Goal: Task Accomplishment & Management: Manage account settings

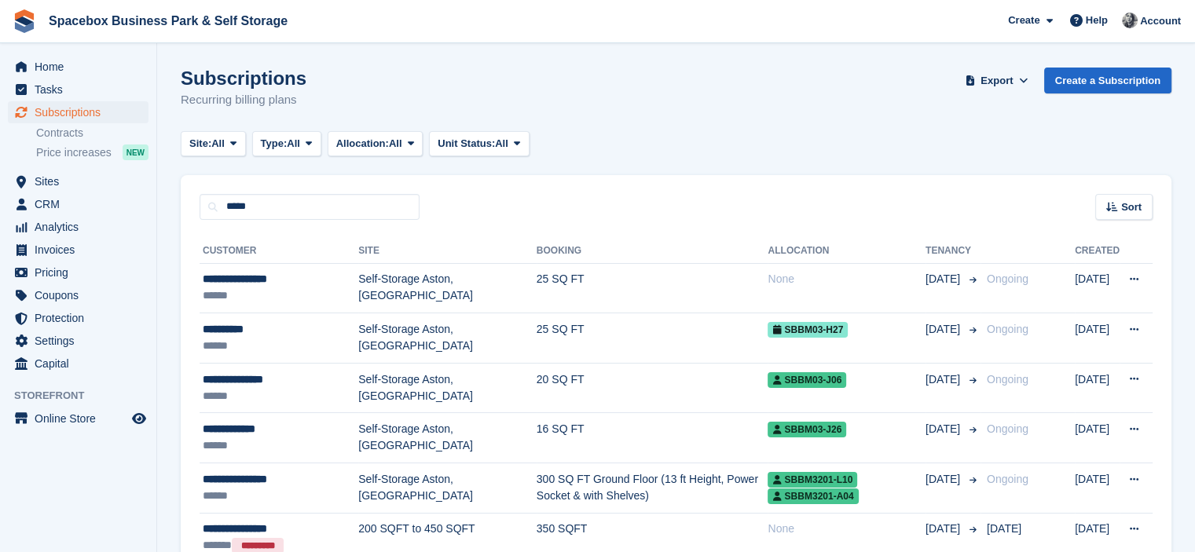
type input "*****"
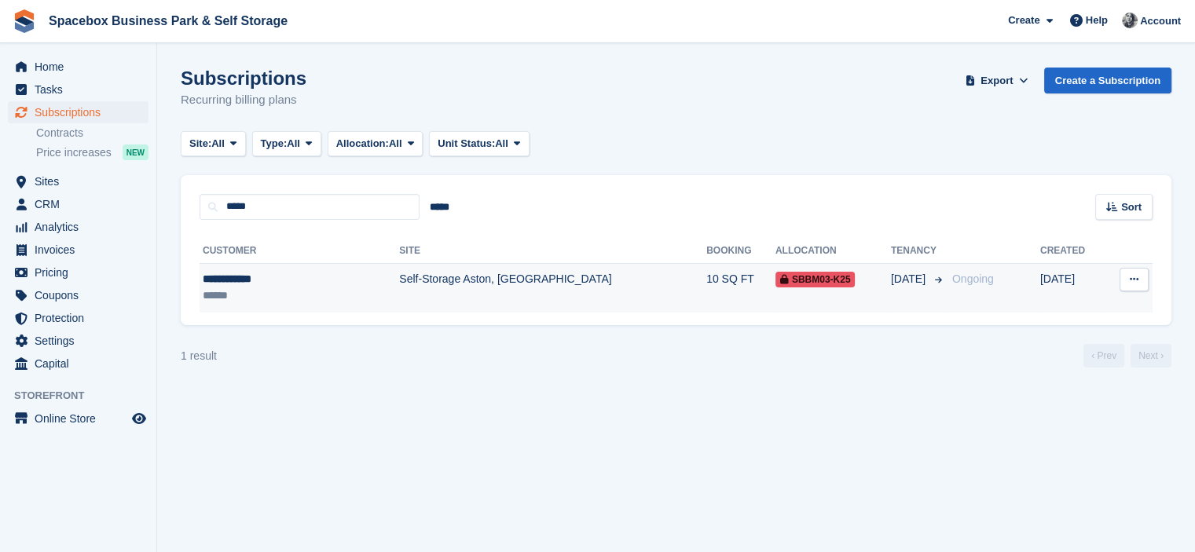
click at [328, 281] on div "**********" at bounding box center [270, 279] width 135 height 16
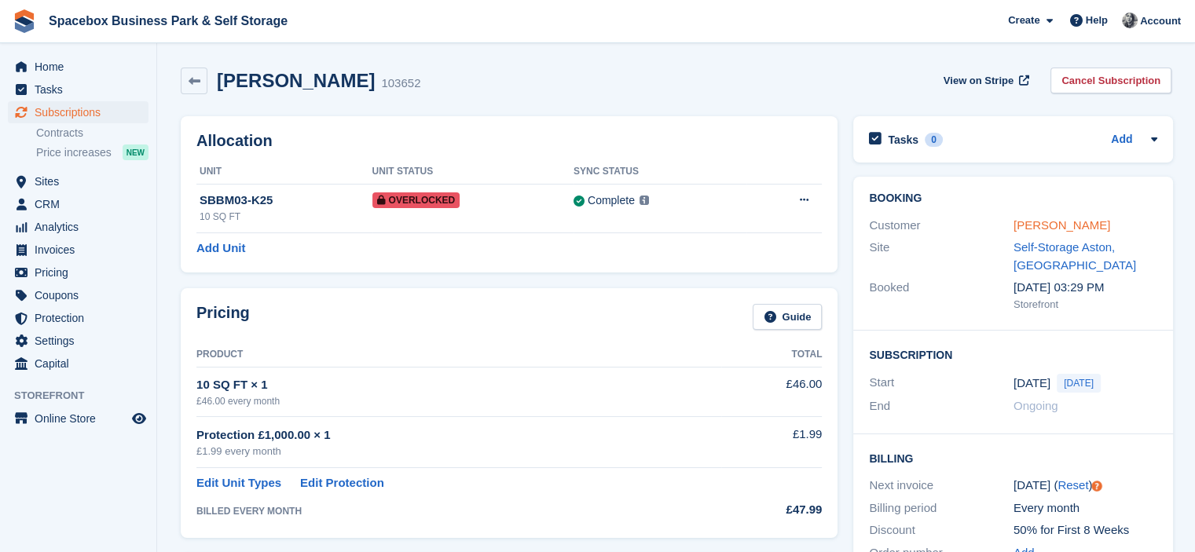
click at [1062, 229] on link "[PERSON_NAME]" at bounding box center [1061, 224] width 97 height 13
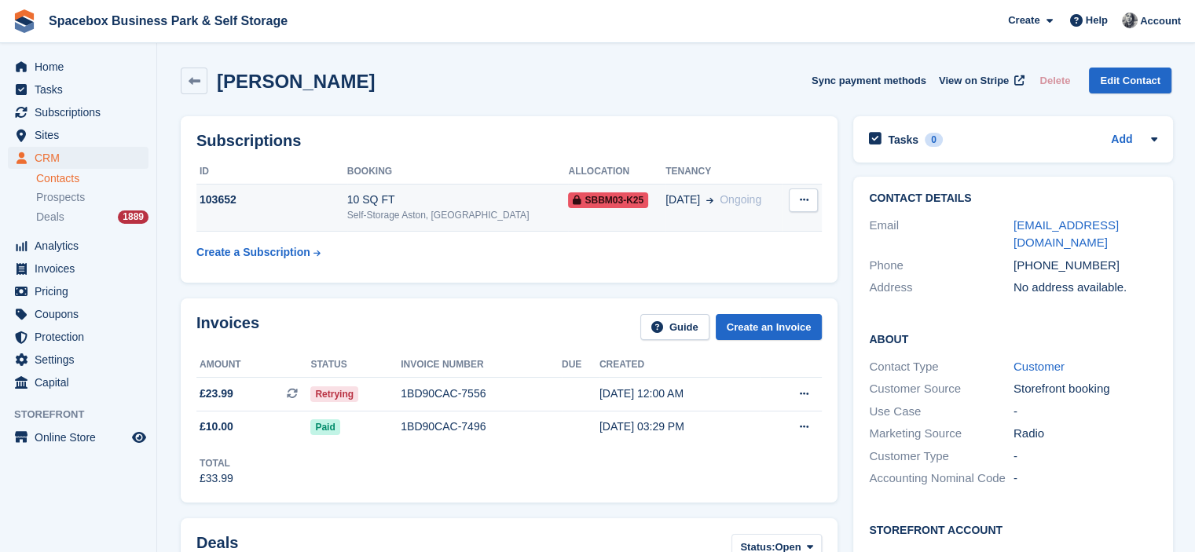
click at [432, 192] on div "10 SQ FT" at bounding box center [458, 200] width 222 height 16
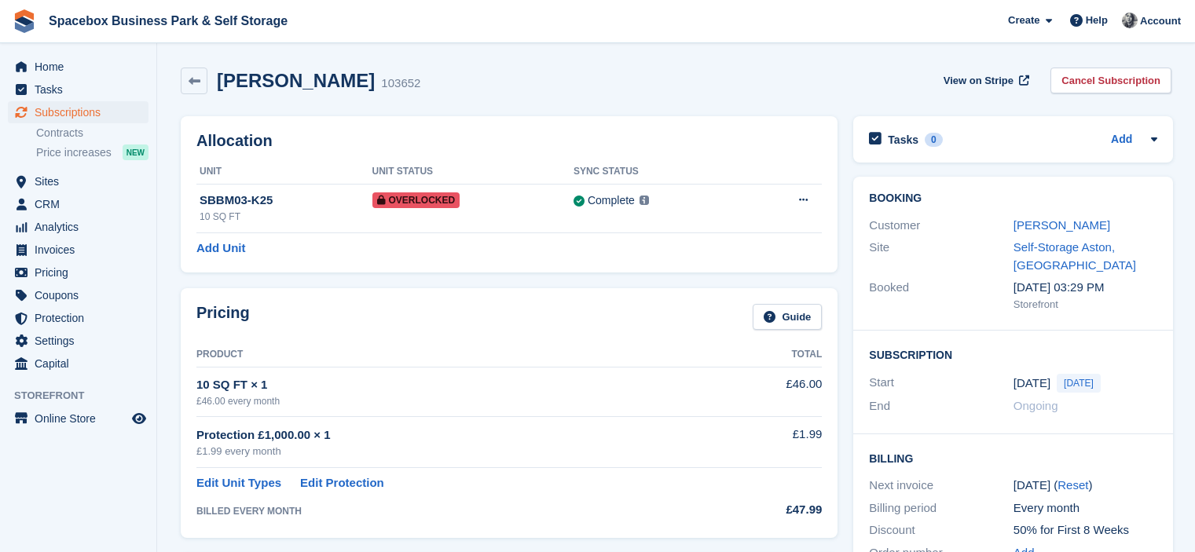
scroll to position [891, 0]
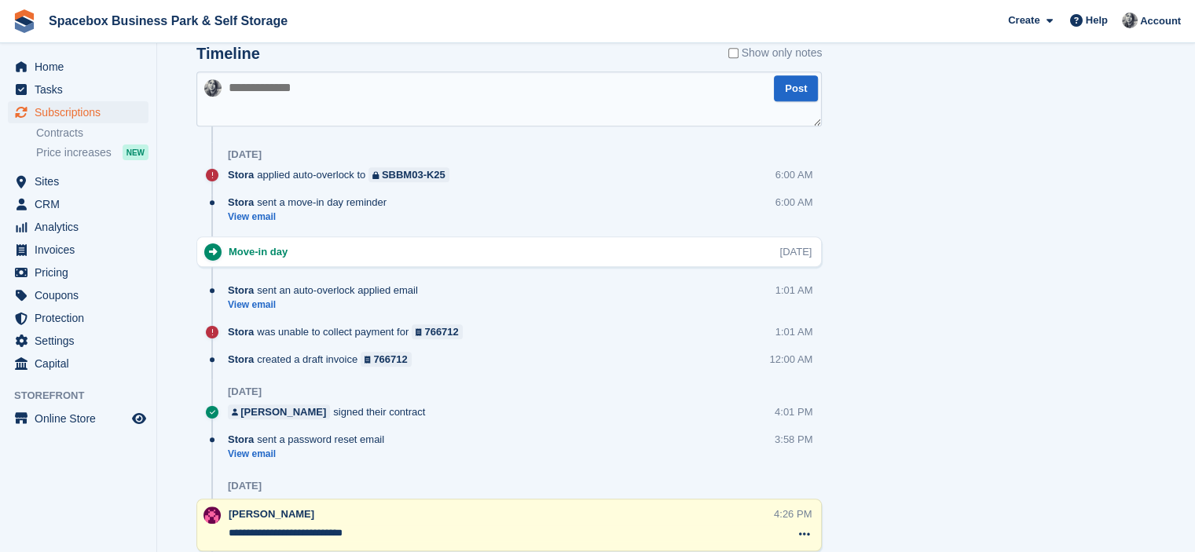
click at [418, 103] on textarea at bounding box center [508, 98] width 625 height 55
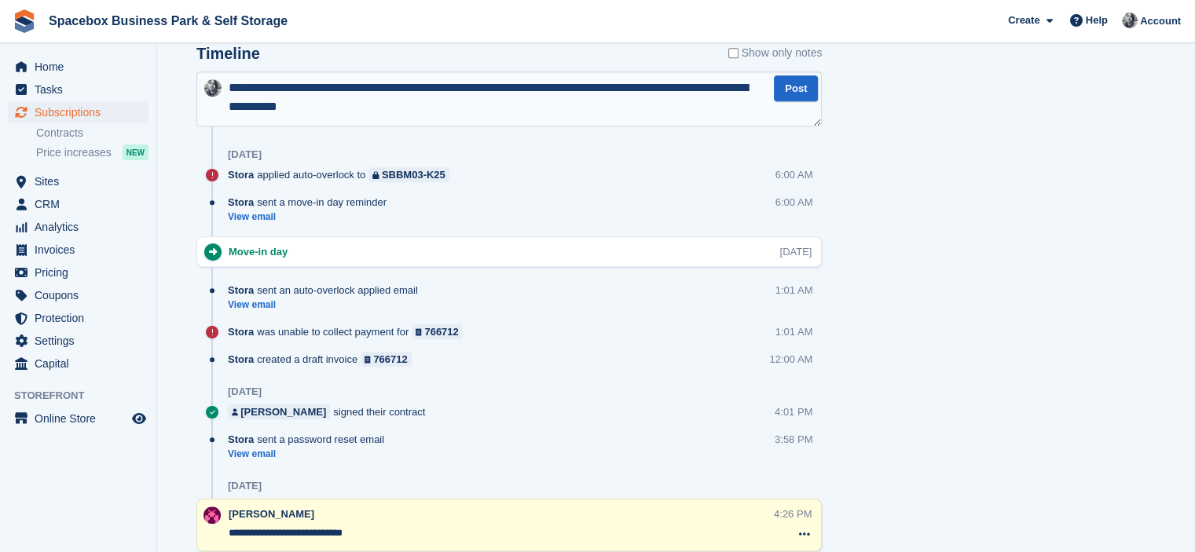
type textarea "**********"
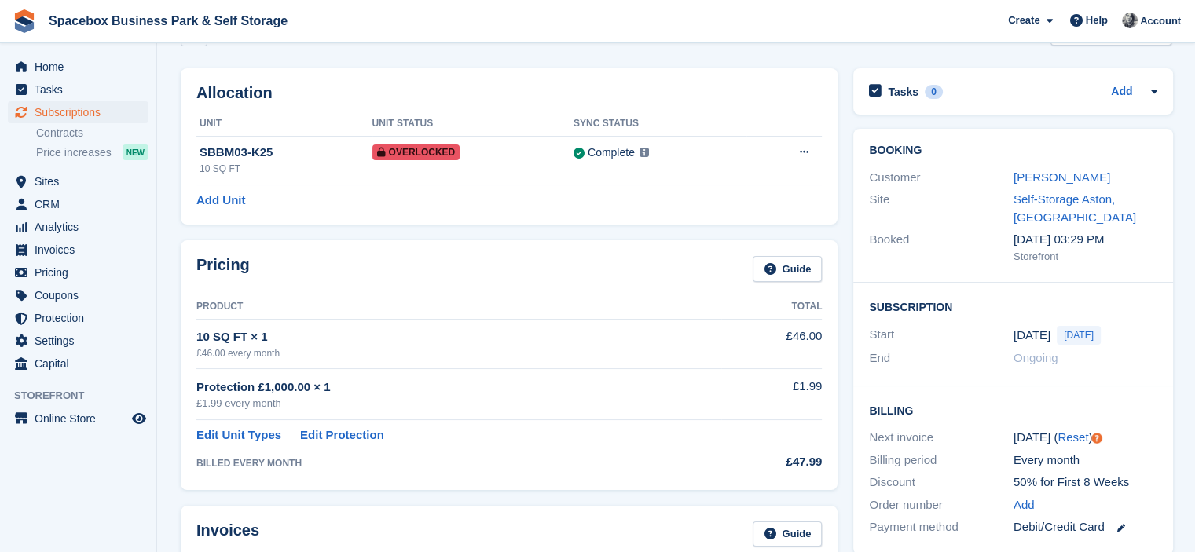
scroll to position [0, 0]
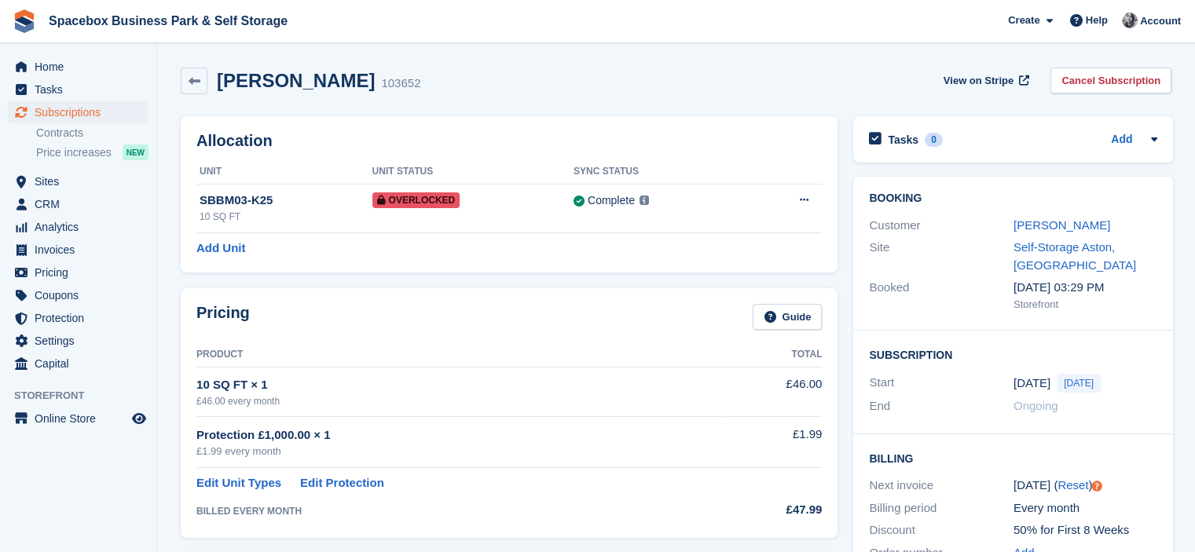
click at [247, 280] on div "Pricing Guide Product Total 10 SQ FT × 1 £46.00 every month £46.00 Protection £…" at bounding box center [509, 412] width 672 height 265
click at [71, 111] on span "Subscriptions" at bounding box center [82, 112] width 94 height 22
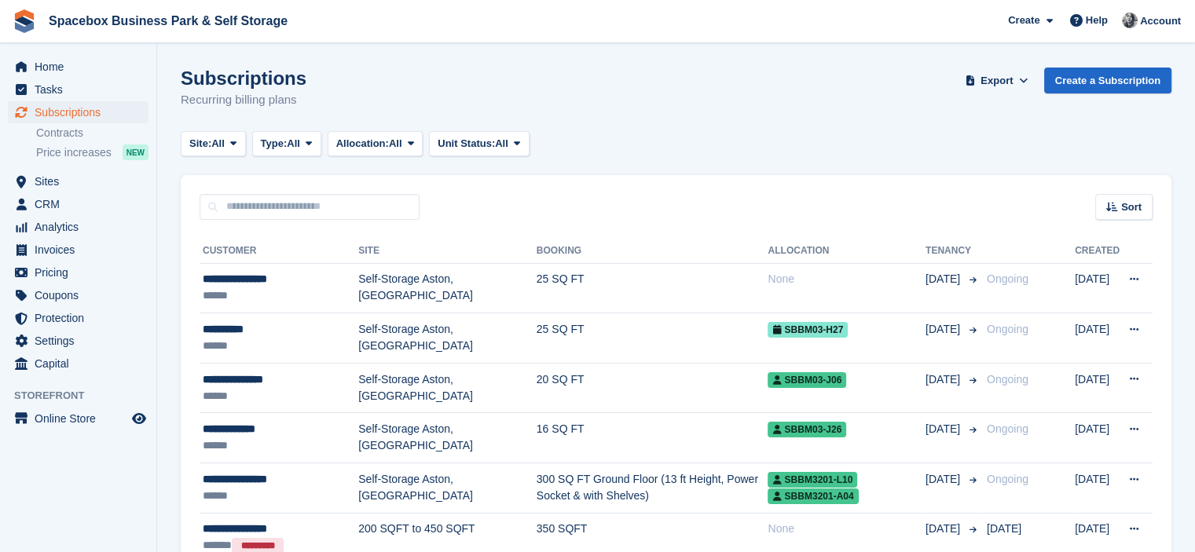
click at [556, 216] on div "Sort Sort by Customer name Date created Move in date Move out date Created (old…" at bounding box center [676, 197] width 991 height 45
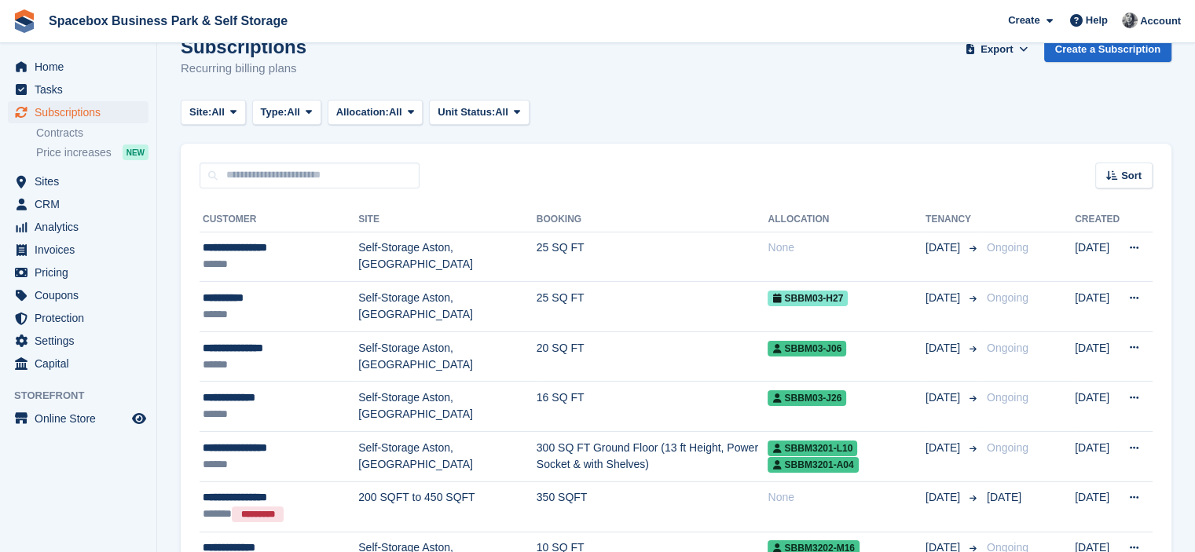
scroll to position [157, 0]
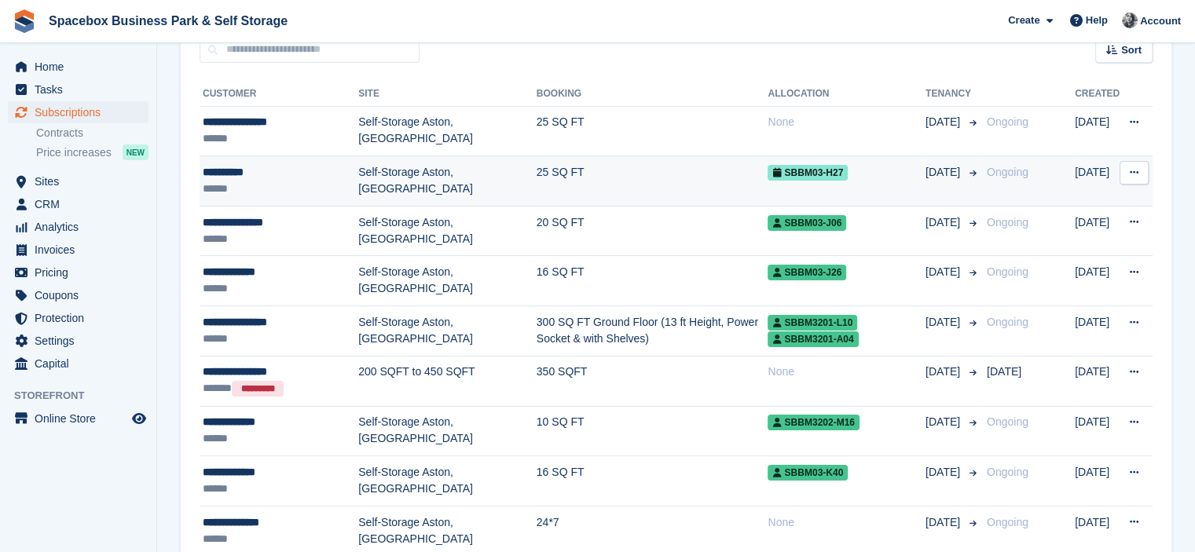
click at [474, 174] on td "Self-Storage Aston, [GEOGRAPHIC_DATA]" at bounding box center [447, 181] width 178 height 50
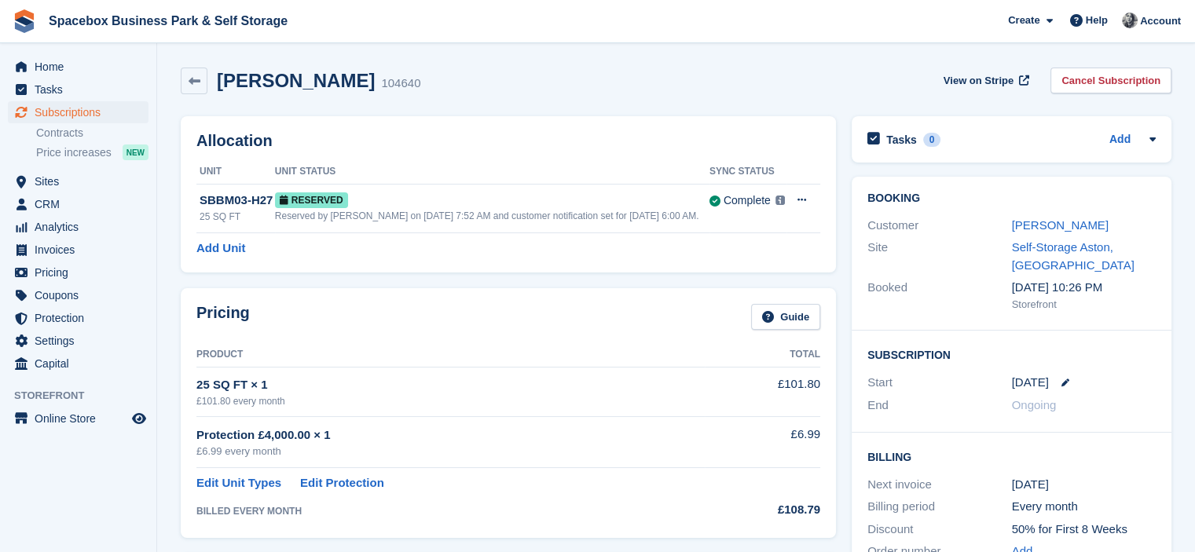
click at [493, 123] on div "Allocation Unit Unit Status Sync Status SBBM03-H27 25 SQ FT Reserved Reserved b…" at bounding box center [508, 194] width 655 height 156
click at [471, 168] on th "Unit Status" at bounding box center [492, 171] width 434 height 25
click at [352, 160] on th "Unit Status" at bounding box center [492, 171] width 434 height 25
click at [553, 132] on h2 "Allocation" at bounding box center [508, 141] width 624 height 18
click at [381, 81] on div "104640" at bounding box center [400, 84] width 39 height 18
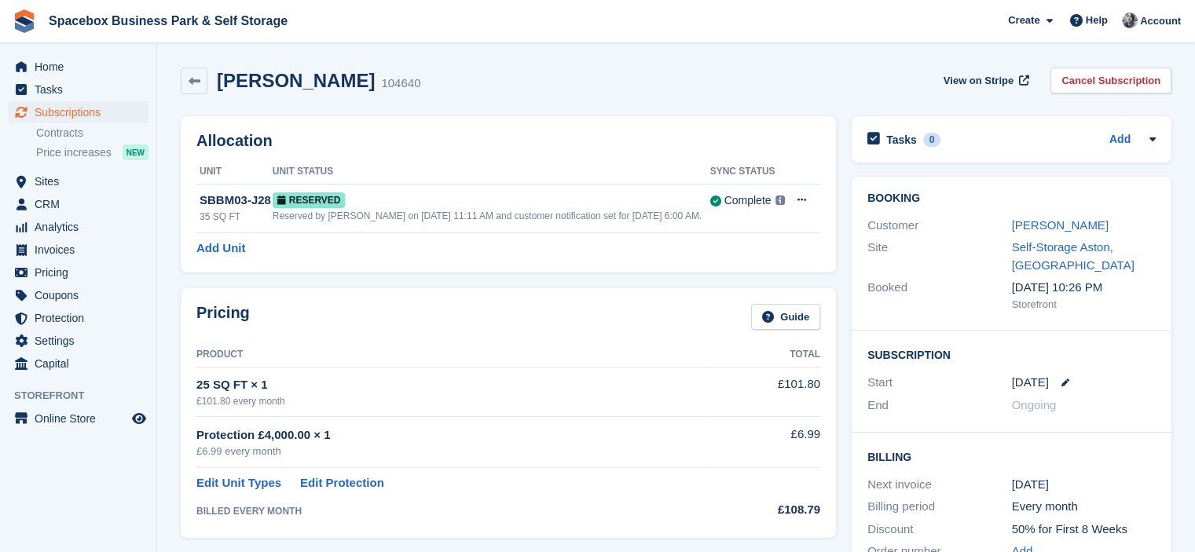
click at [381, 81] on div "104640" at bounding box center [400, 84] width 39 height 18
click at [356, 92] on div "[PERSON_NAME] 104640 View on Stripe Cancel Subscription" at bounding box center [676, 81] width 991 height 27
click at [381, 78] on div "104640" at bounding box center [400, 84] width 39 height 18
